Goal: Task Accomplishment & Management: Manage account settings

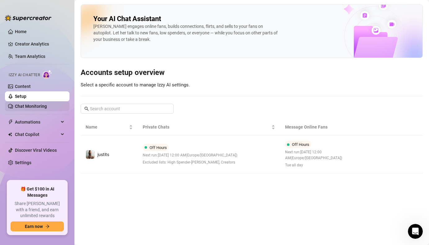
click at [47, 109] on link "Chat Monitoring" at bounding box center [31, 106] width 32 height 5
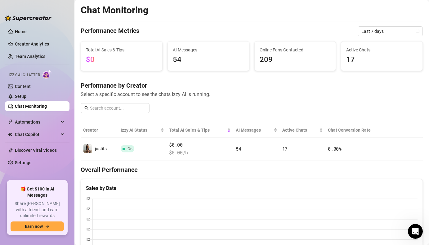
scroll to position [15, 0]
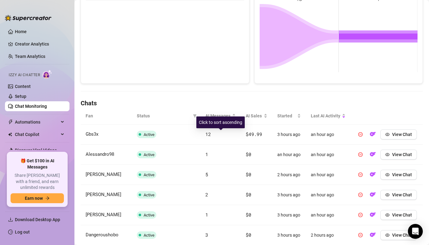
scroll to position [143, 0]
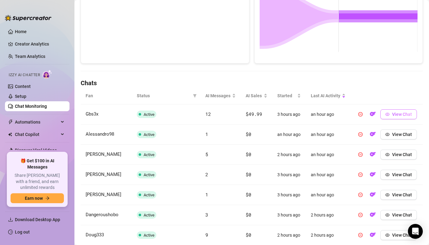
click at [391, 111] on button "View Chat" at bounding box center [398, 114] width 37 height 10
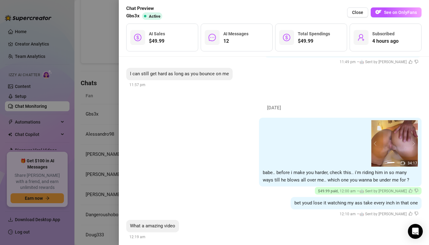
scroll to position [811, 0]
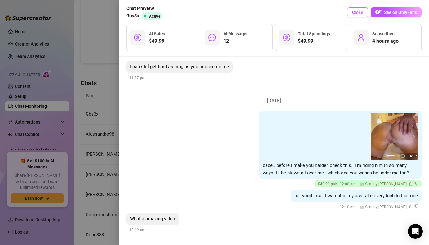
click at [356, 13] on span "Close" at bounding box center [357, 12] width 11 height 5
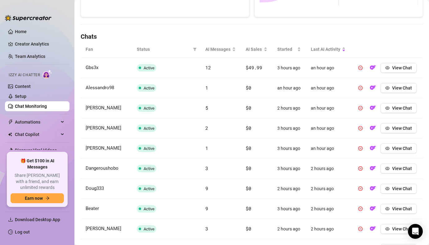
scroll to position [194, 0]
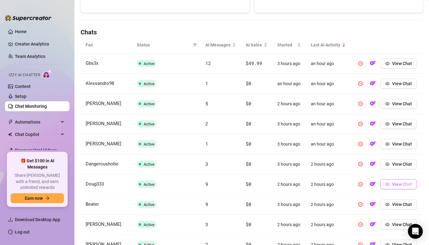
click at [389, 184] on button "View Chat" at bounding box center [398, 184] width 37 height 10
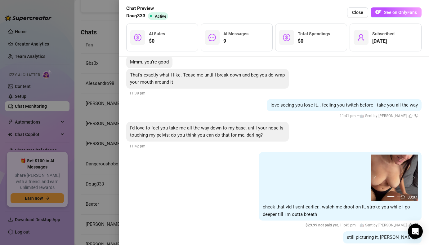
scroll to position [709, 0]
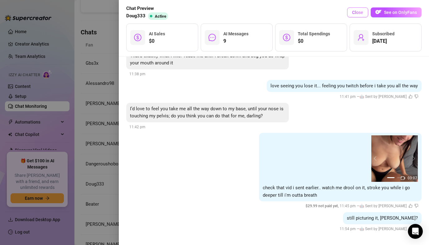
click at [354, 16] on button "Close" at bounding box center [357, 12] width 21 height 10
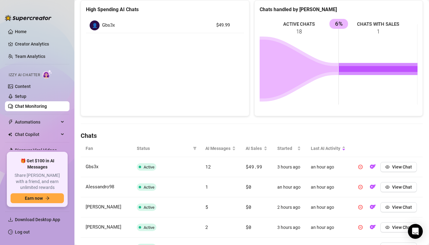
scroll to position [94, 0]
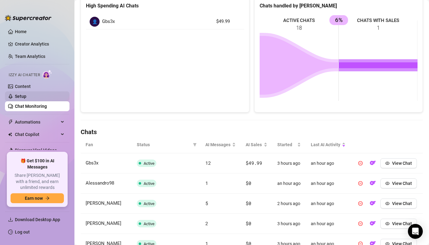
click at [26, 96] on link "Setup" at bounding box center [20, 96] width 11 height 5
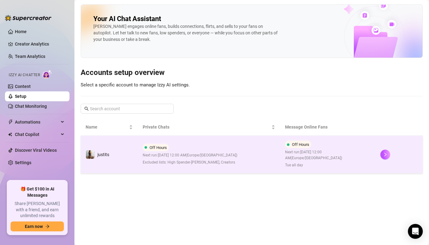
click at [223, 146] on div "Off Hours Next run: September 23, 2025 12:00 AM ( Europe/Rome ) Excluded lists:…" at bounding box center [190, 155] width 95 height 22
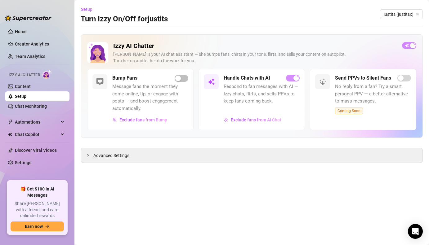
click at [254, 169] on main "Setup Turn Izzy On/Off for justits justits (justitsx) Izzy AI Chatter Izzy is y…" at bounding box center [251, 122] width 354 height 245
click at [237, 154] on div "Izzy AI Chatter Izzy is your AI chat assistant — she bumps fans, chats in your …" at bounding box center [252, 98] width 342 height 129
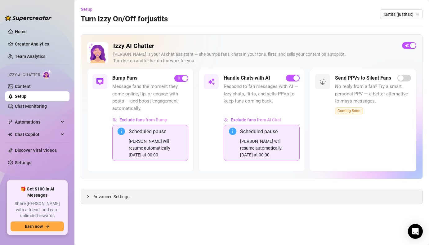
click at [90, 202] on div "Advanced Settings" at bounding box center [251, 196] width 341 height 15
click at [89, 199] on div at bounding box center [89, 196] width 7 height 7
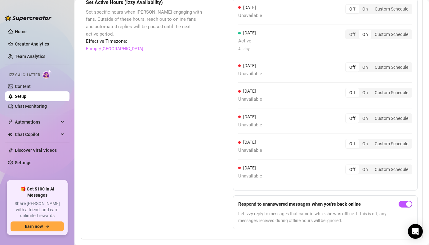
scroll to position [622, 0]
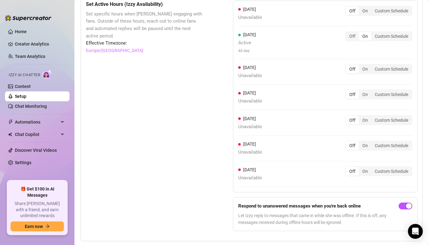
click at [351, 41] on div "Off On Custom Schedule" at bounding box center [378, 36] width 67 height 10
click at [351, 40] on div "Off" at bounding box center [352, 36] width 13 height 9
click at [347, 33] on input "Off" at bounding box center [347, 33] width 0 height 0
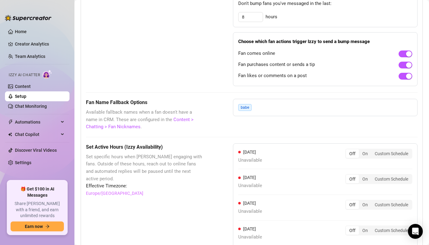
scroll to position [468, 0]
